Goal: Information Seeking & Learning: Get advice/opinions

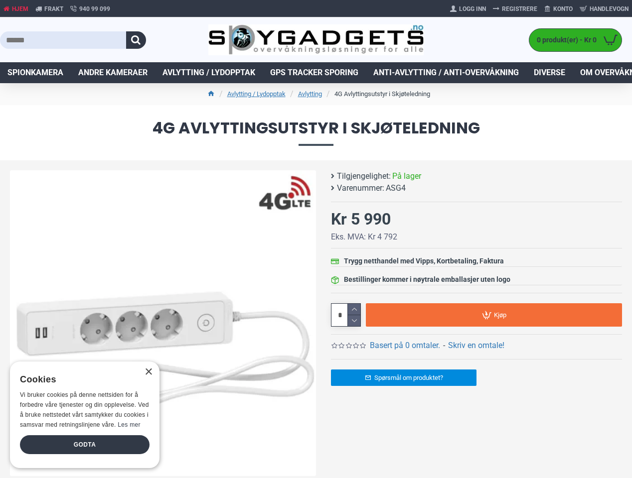
click at [136, 40] on button "button" at bounding box center [136, 39] width 20 height 17
click at [405, 346] on link "Basert på 0 omtaler." at bounding box center [405, 346] width 70 height 12
click at [476, 359] on div "Spørsmål om produktet?" at bounding box center [476, 377] width 291 height 37
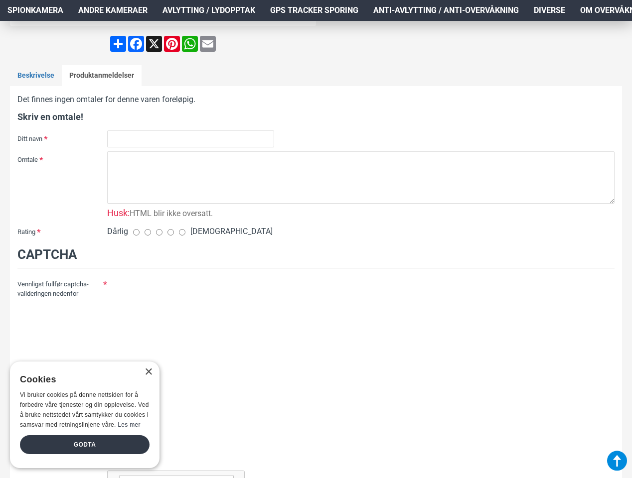
click at [354, 321] on div at bounding box center [360, 397] width 507 height 242
click at [494, 315] on div at bounding box center [360, 397] width 507 height 242
click at [148, 372] on div "×" at bounding box center [147, 372] width 7 height 7
click at [85, 445] on div "Godta" at bounding box center [85, 444] width 130 height 19
